Goal: Task Accomplishment & Management: Manage account settings

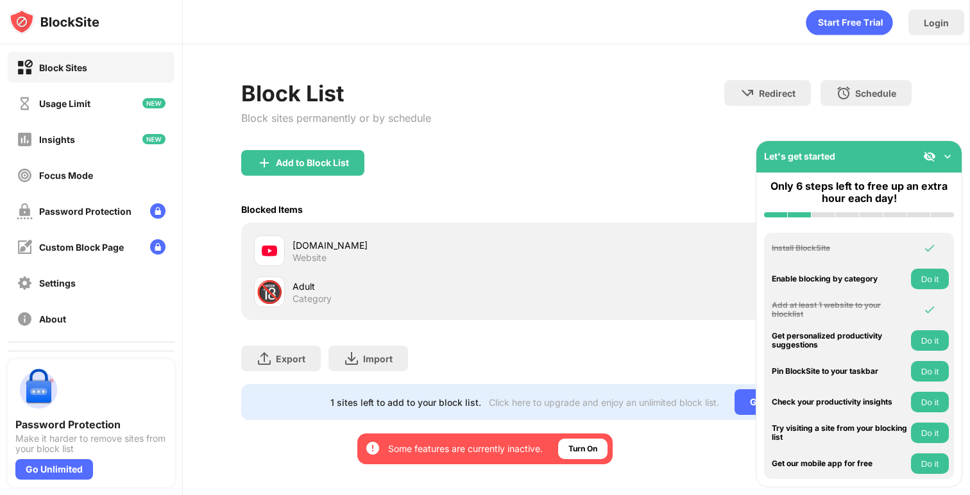
click at [943, 153] on img at bounding box center [947, 156] width 13 height 13
